Goal: Information Seeking & Learning: Learn about a topic

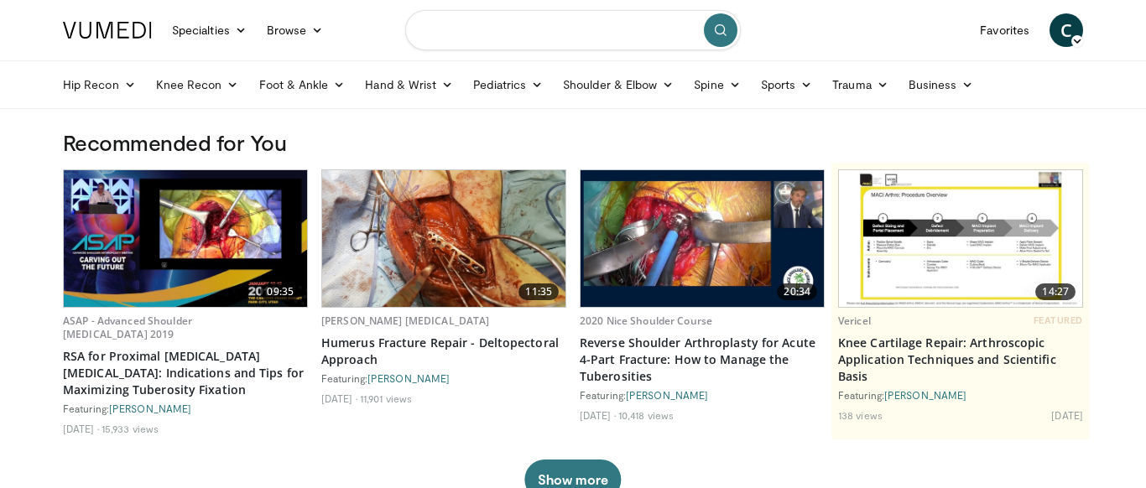
click at [485, 29] on input "Search topics, interventions" at bounding box center [572, 30] width 335 height 40
type input "**********"
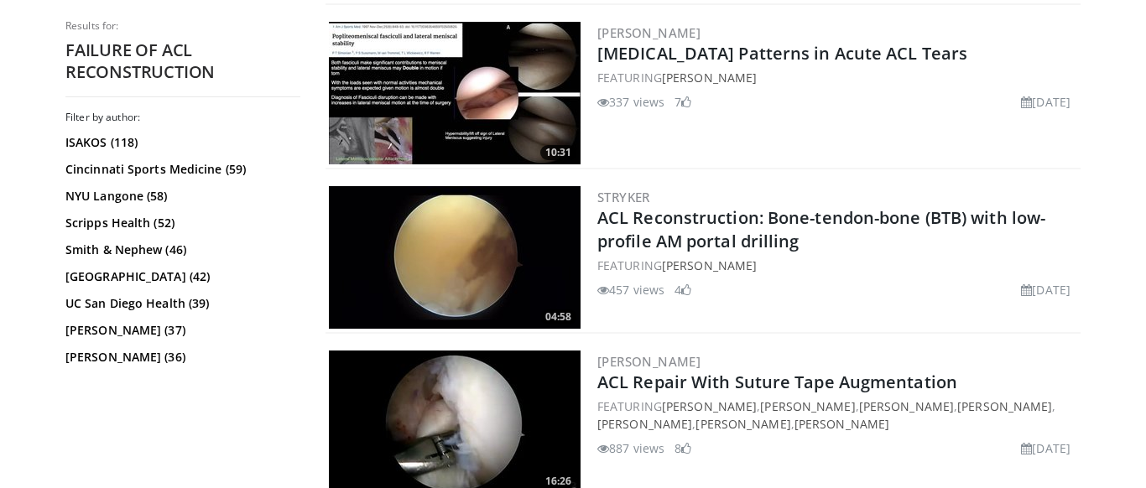
scroll to position [1979, 0]
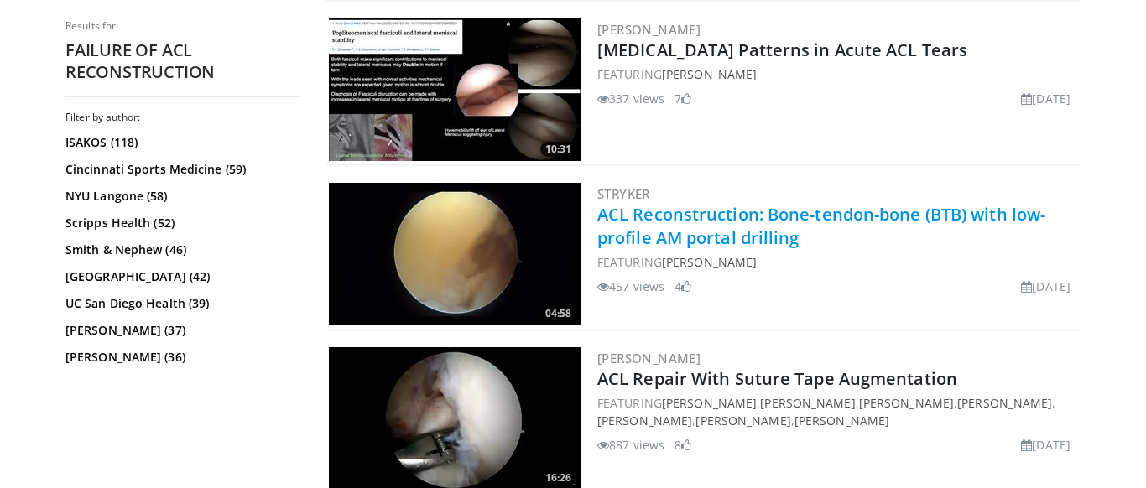
click at [657, 228] on link "ACL Reconstruction: Bone-tendon-bone (BTB) with low-profile AM portal drilling" at bounding box center [821, 226] width 448 height 46
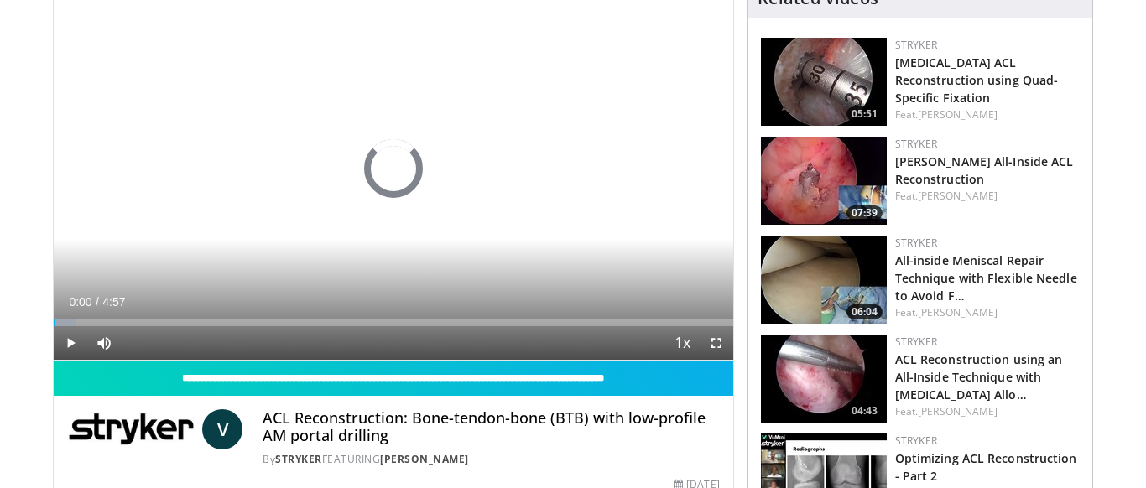
scroll to position [168, 0]
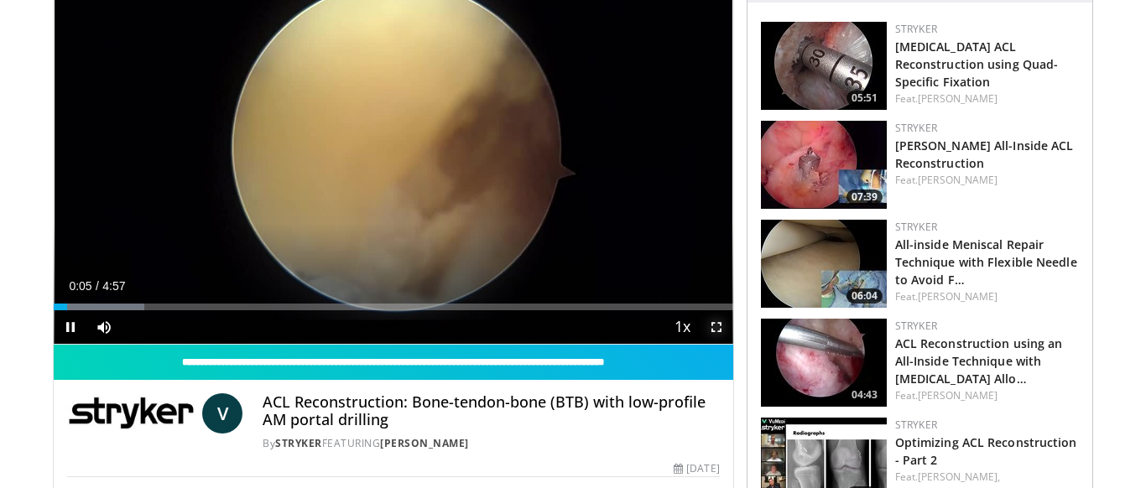
click at [715, 328] on span "Video Player" at bounding box center [717, 327] width 34 height 34
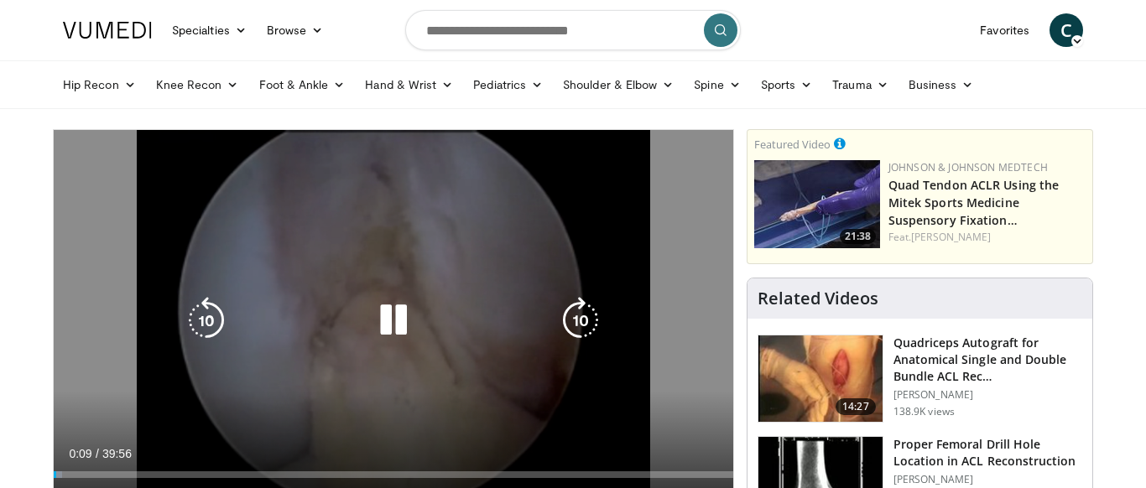
click at [392, 325] on icon "Video Player" at bounding box center [393, 320] width 47 height 47
